Goal: Navigation & Orientation: Find specific page/section

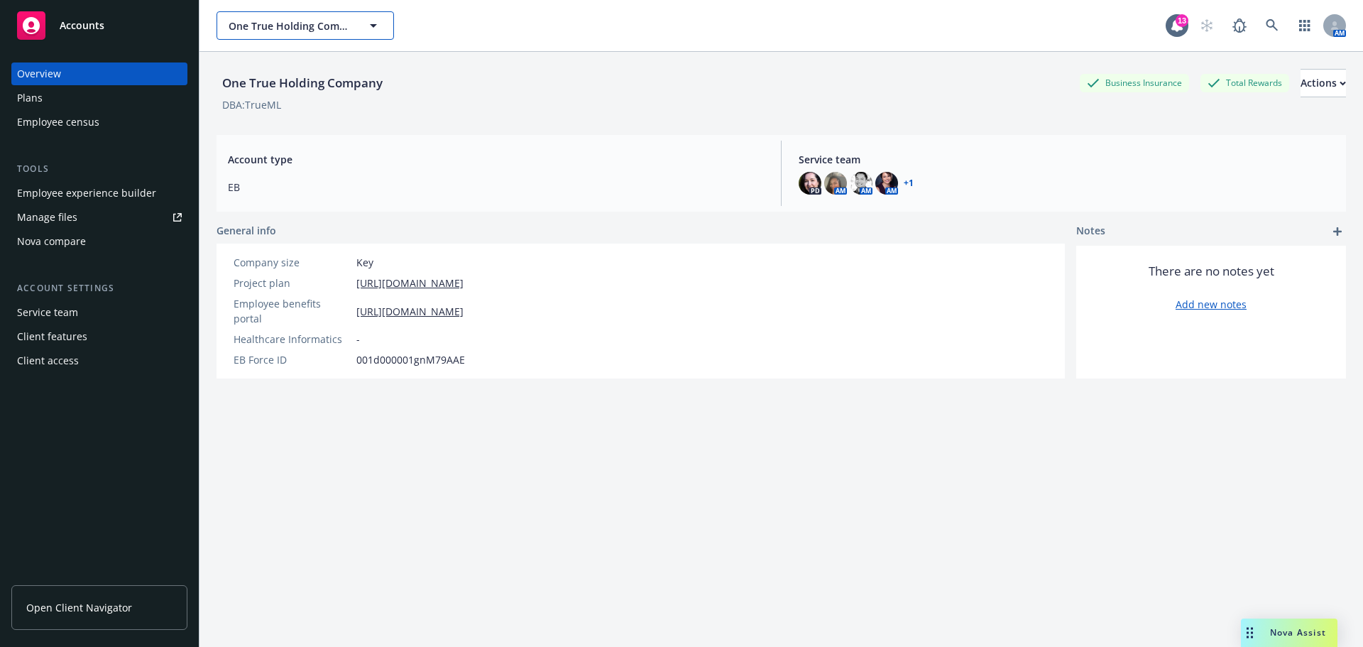
click at [313, 28] on span "One True Holding Company" at bounding box center [290, 25] width 123 height 15
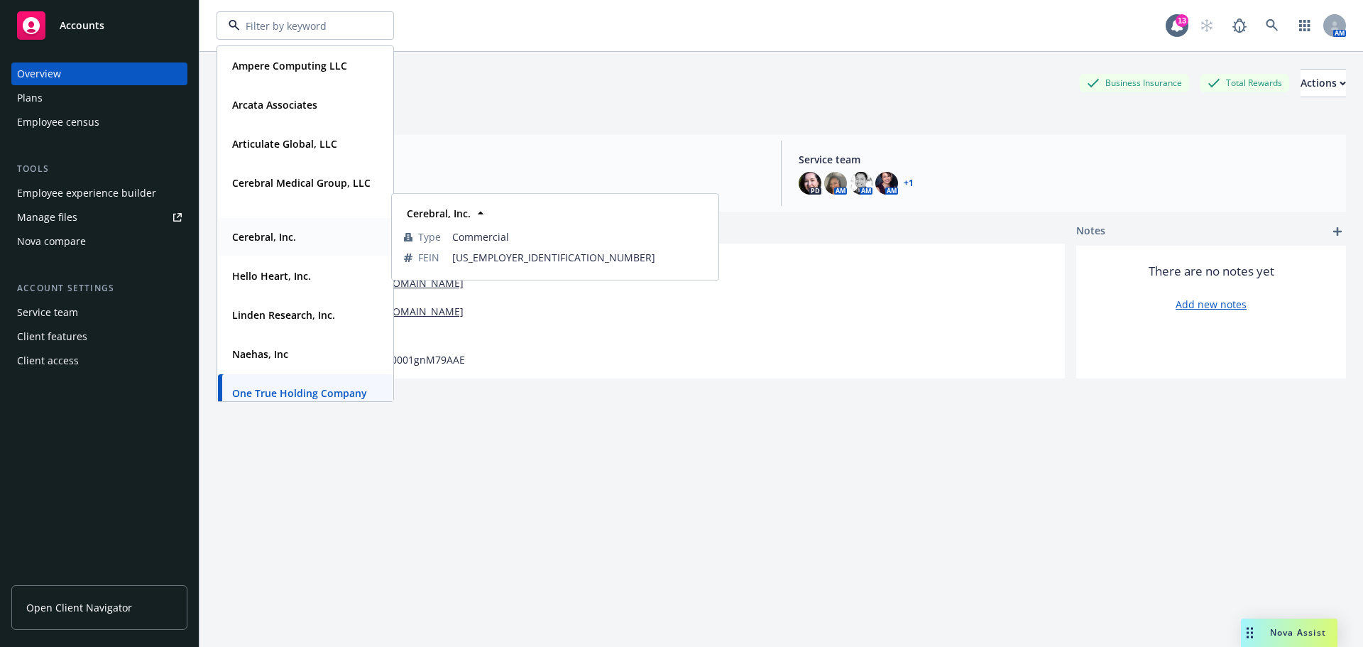
click at [271, 231] on strong "Cerebral, Inc." at bounding box center [264, 236] width 64 height 13
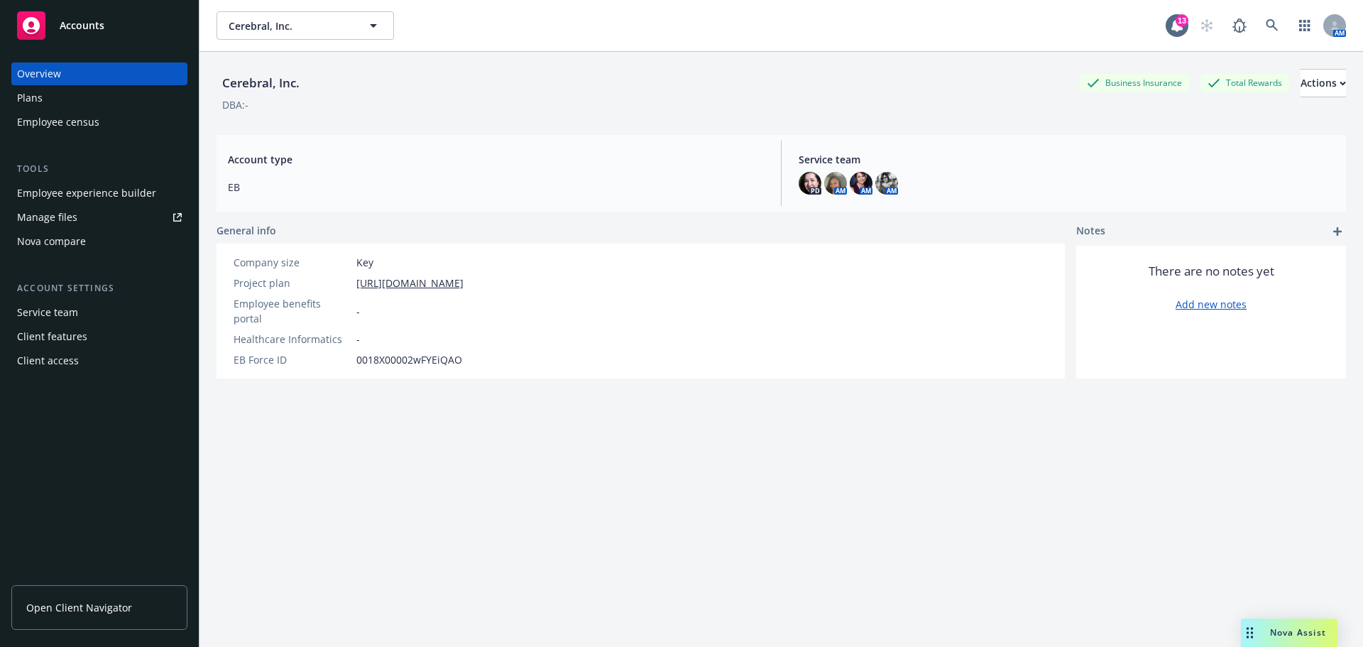
click at [65, 605] on span "Open Client Navigator" at bounding box center [79, 607] width 106 height 15
click at [308, 25] on span "Cerebral, Inc." at bounding box center [290, 25] width 123 height 15
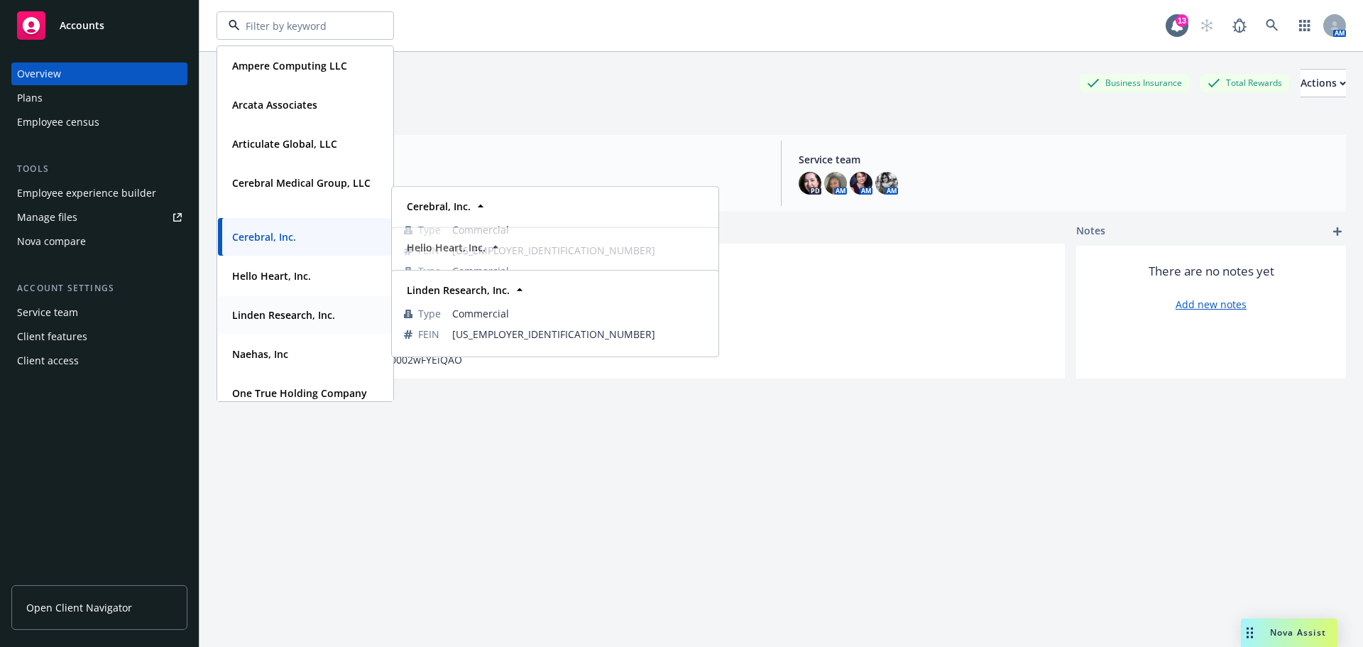
click at [297, 312] on strong "Linden Research, Inc." at bounding box center [283, 314] width 103 height 13
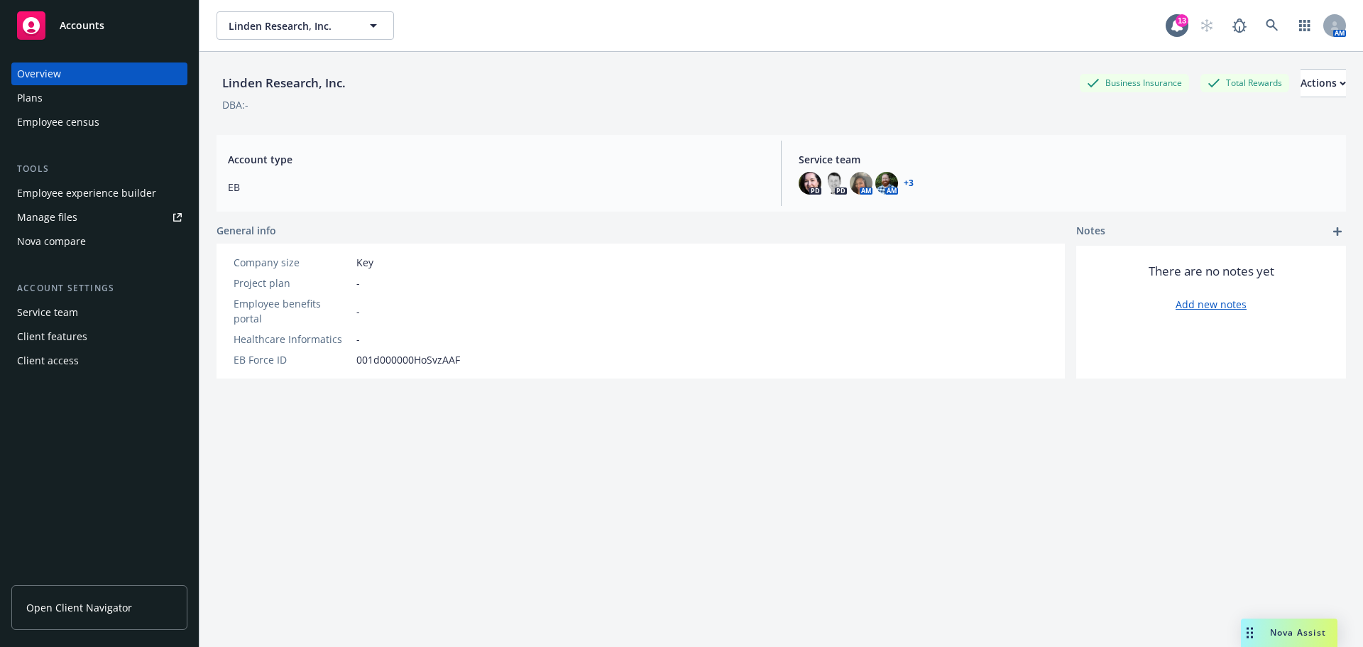
click at [121, 591] on link "Open Client Navigator" at bounding box center [99, 607] width 176 height 45
